Goal: Information Seeking & Learning: Learn about a topic

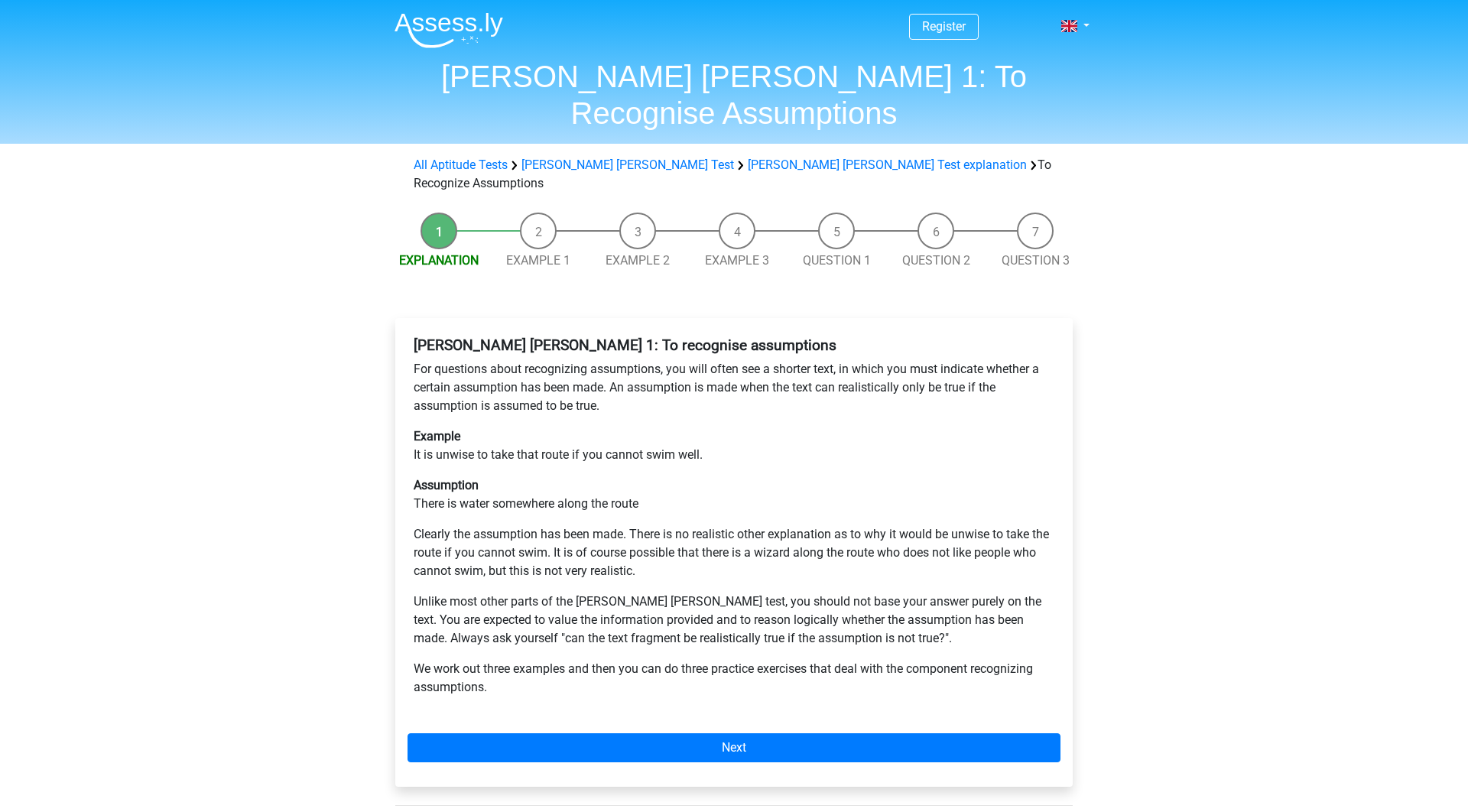
scroll to position [127, 0]
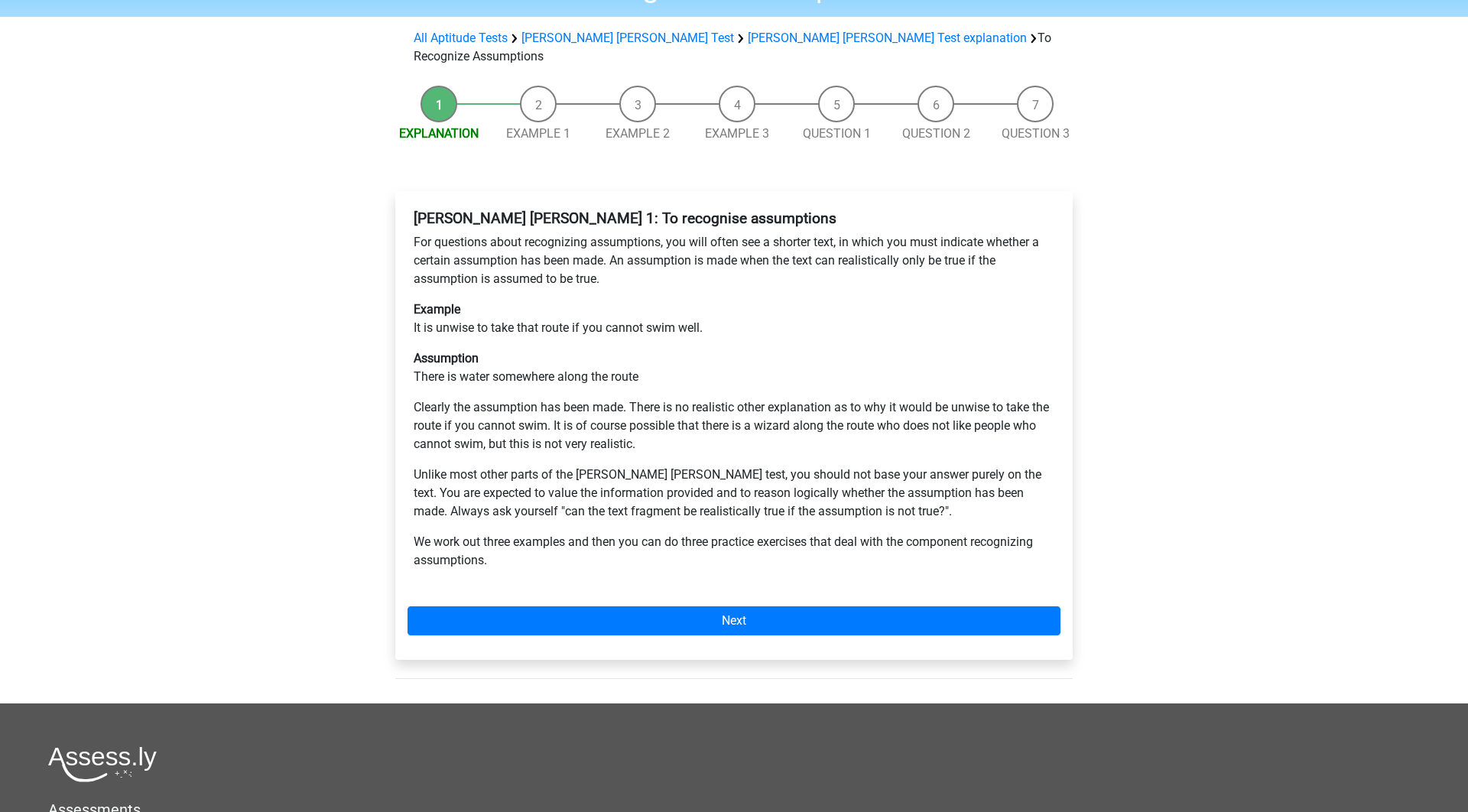
click at [702, 548] on div "Watson Glaser 1: To recognise assumptions For questions about recognizing assum…" at bounding box center [734, 425] width 678 height 469
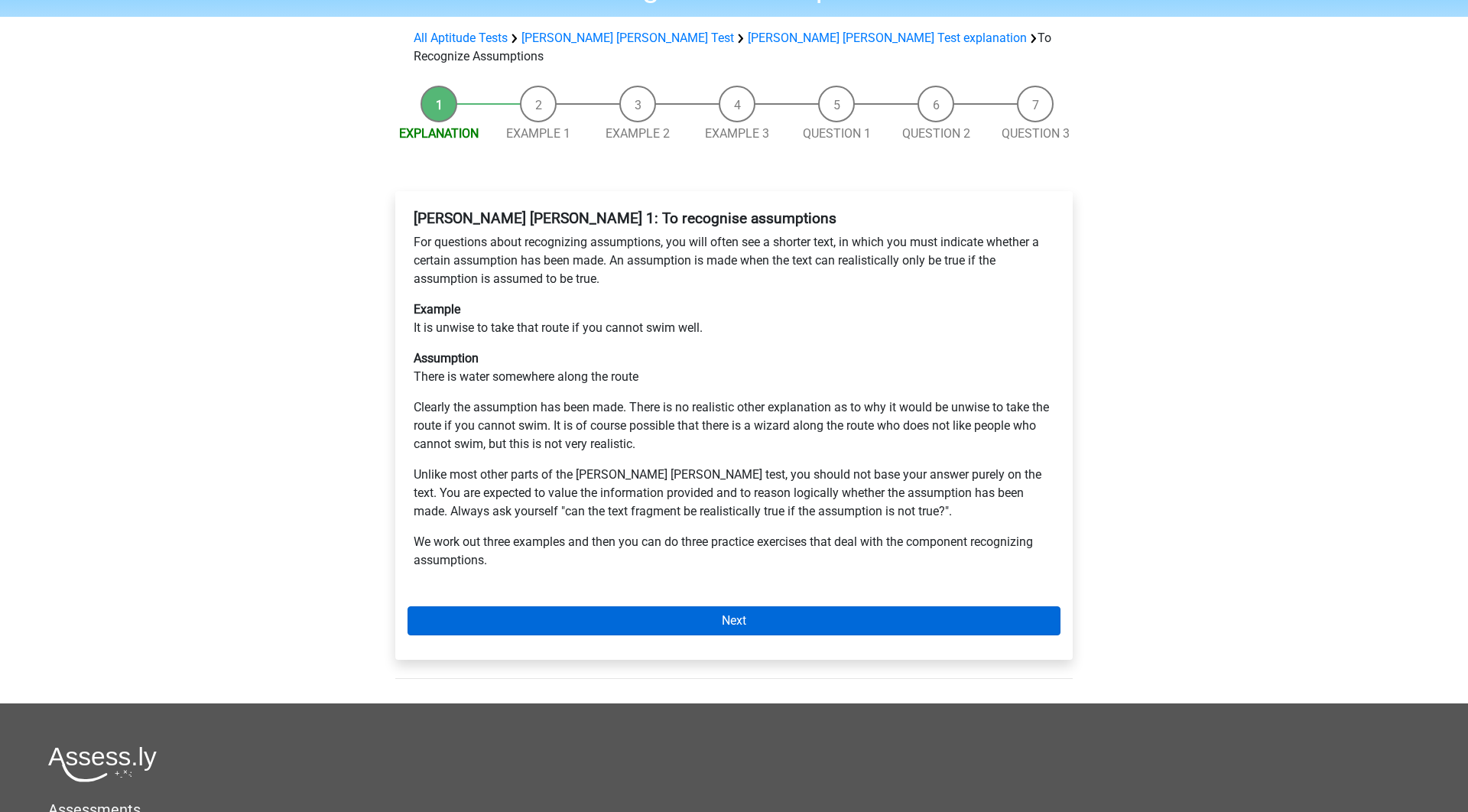
click at [716, 606] on link "Next" at bounding box center [734, 620] width 653 height 29
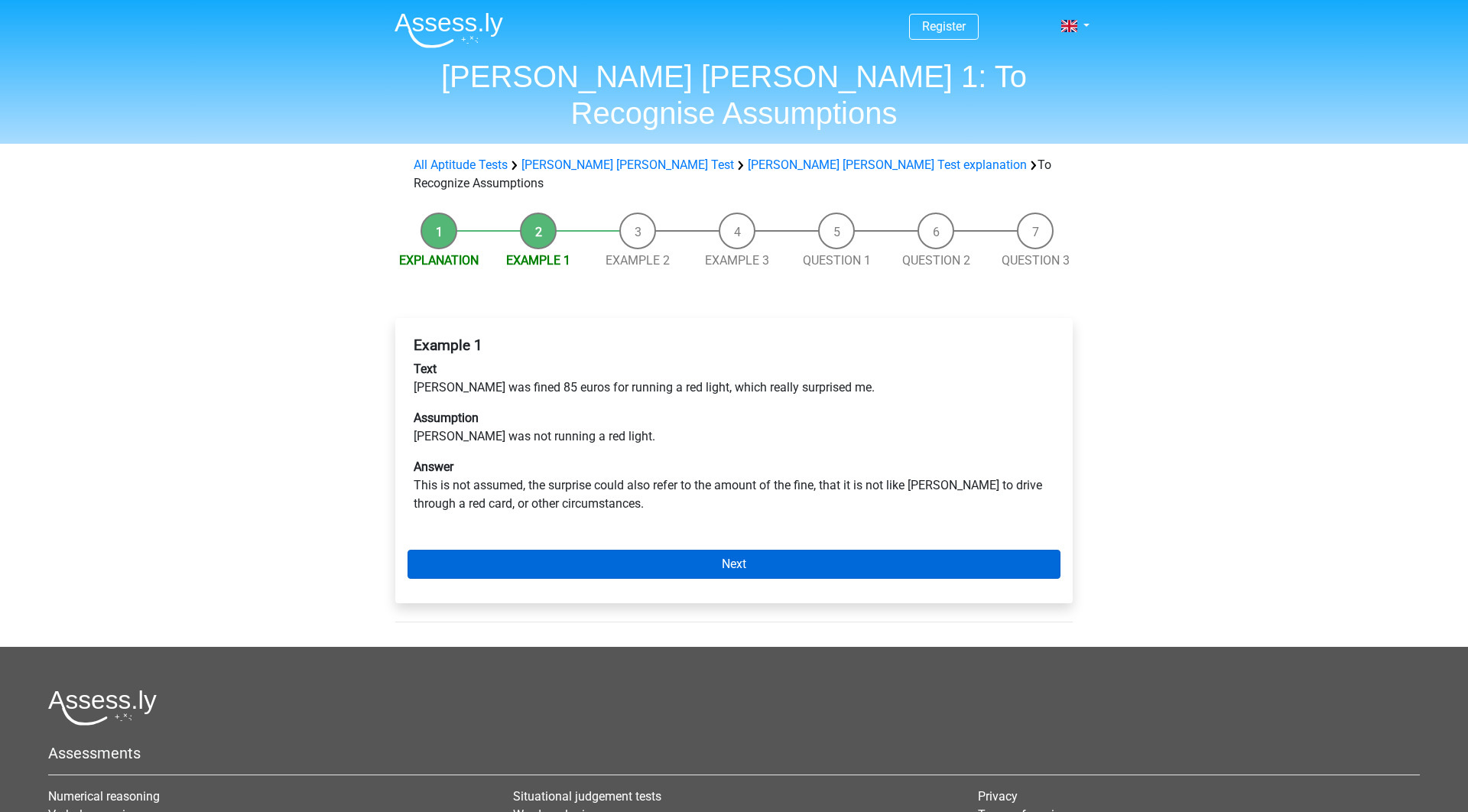
click at [742, 549] on link "Next" at bounding box center [734, 563] width 653 height 29
drag, startPoint x: 0, startPoint y: 0, endPoint x: 742, endPoint y: 515, distance: 903.2
click at [742, 549] on link "Next" at bounding box center [734, 563] width 653 height 29
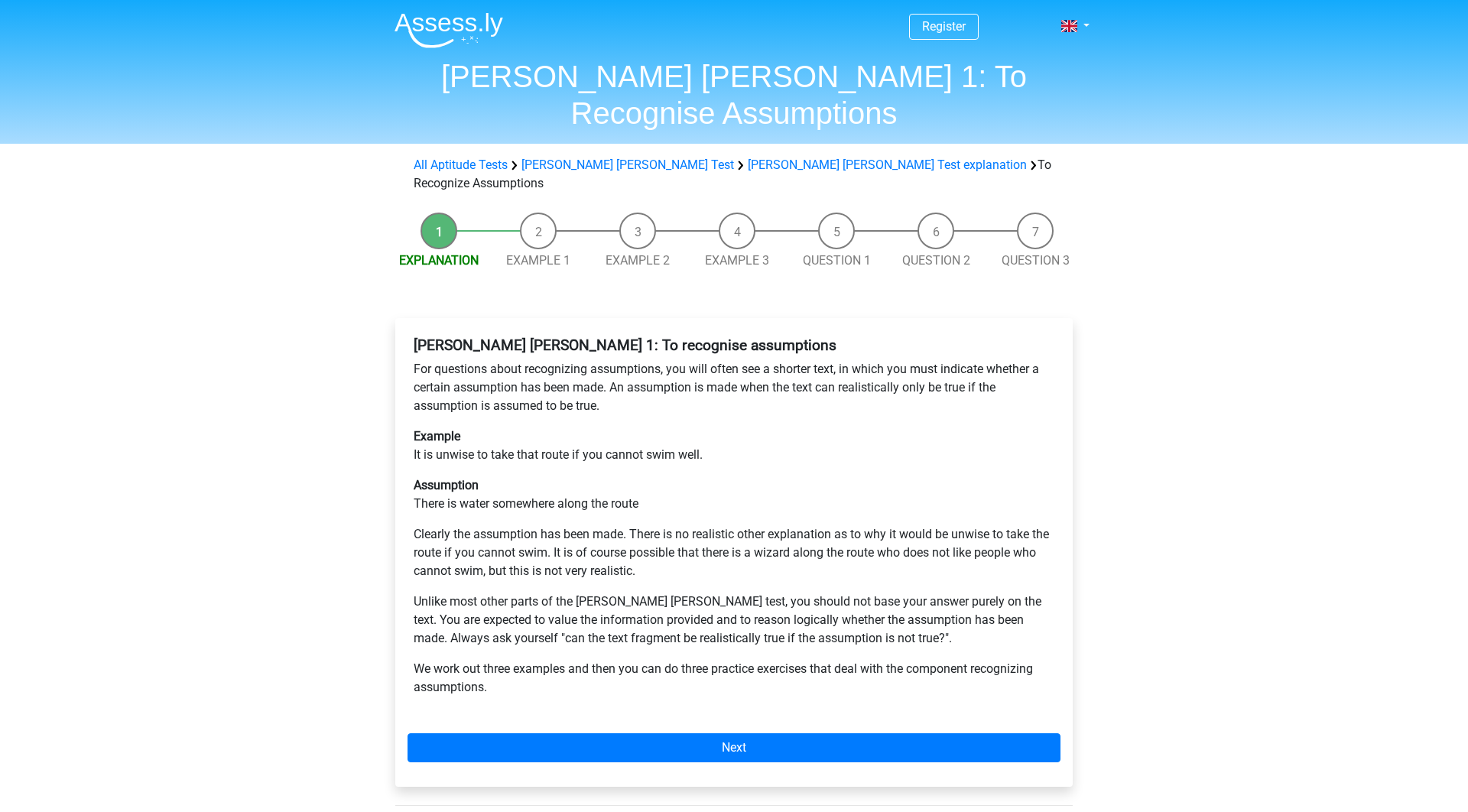
scroll to position [127, 0]
